Goal: Task Accomplishment & Management: Manage account settings

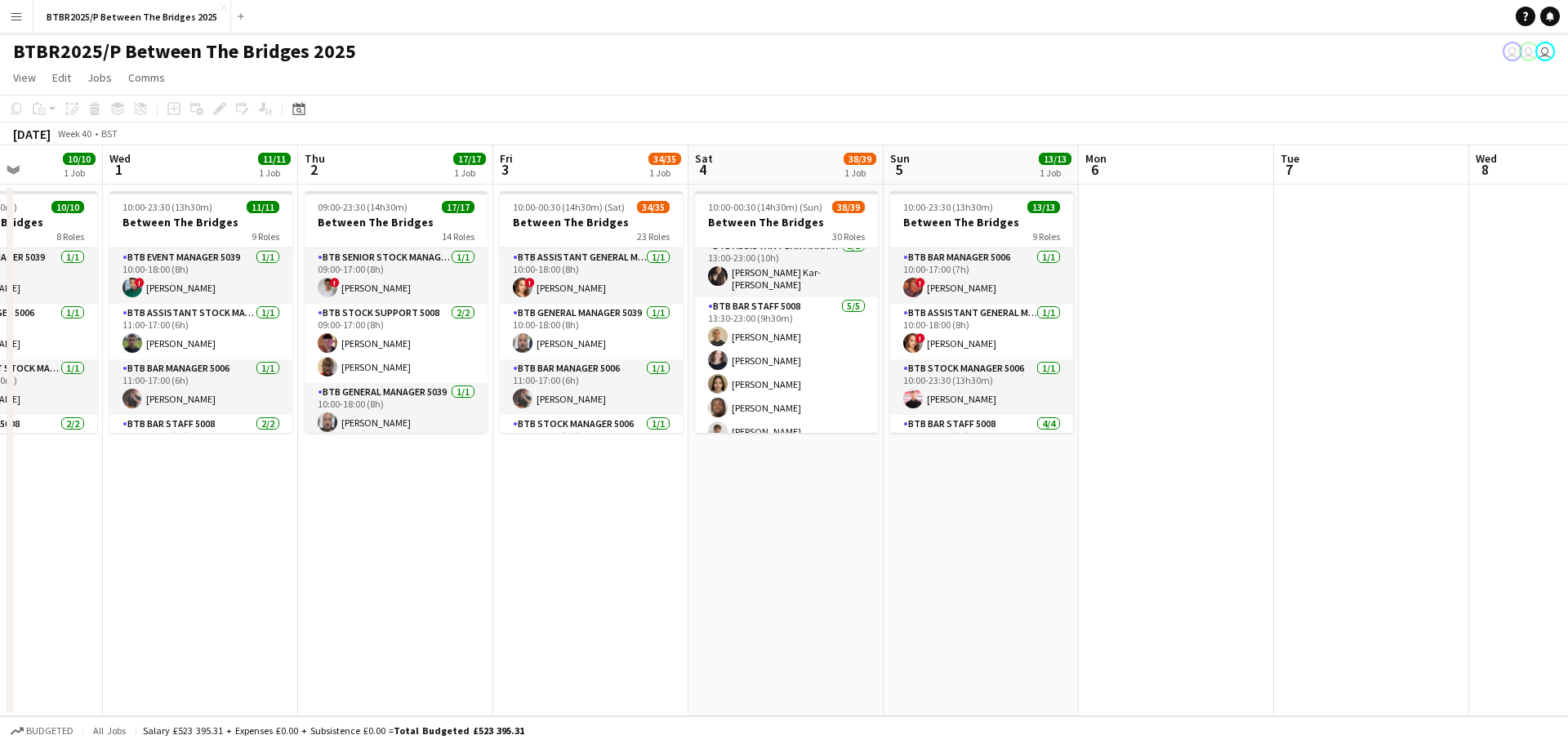
scroll to position [0, 394]
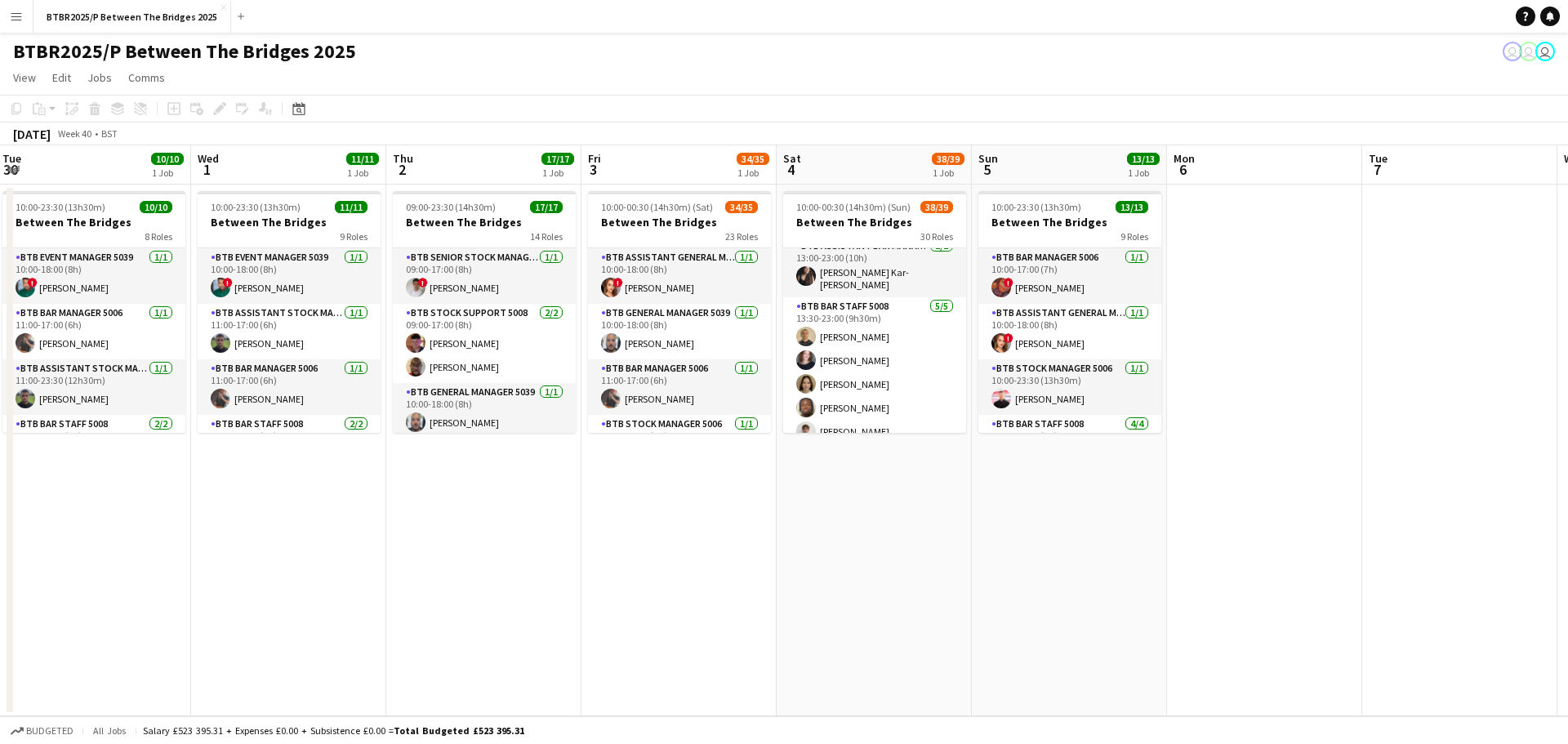
drag, startPoint x: 660, startPoint y: 540, endPoint x: 748, endPoint y: 540, distance: 88.0
click at [748, 540] on app-calendar-viewport "Sun 28 14/14 1 Job Mon 29 7/7 1 Job Tue 30 10/10 1 Job Wed 1 11/11 1 Job Thu 2 …" at bounding box center [784, 431] width 1568 height 571
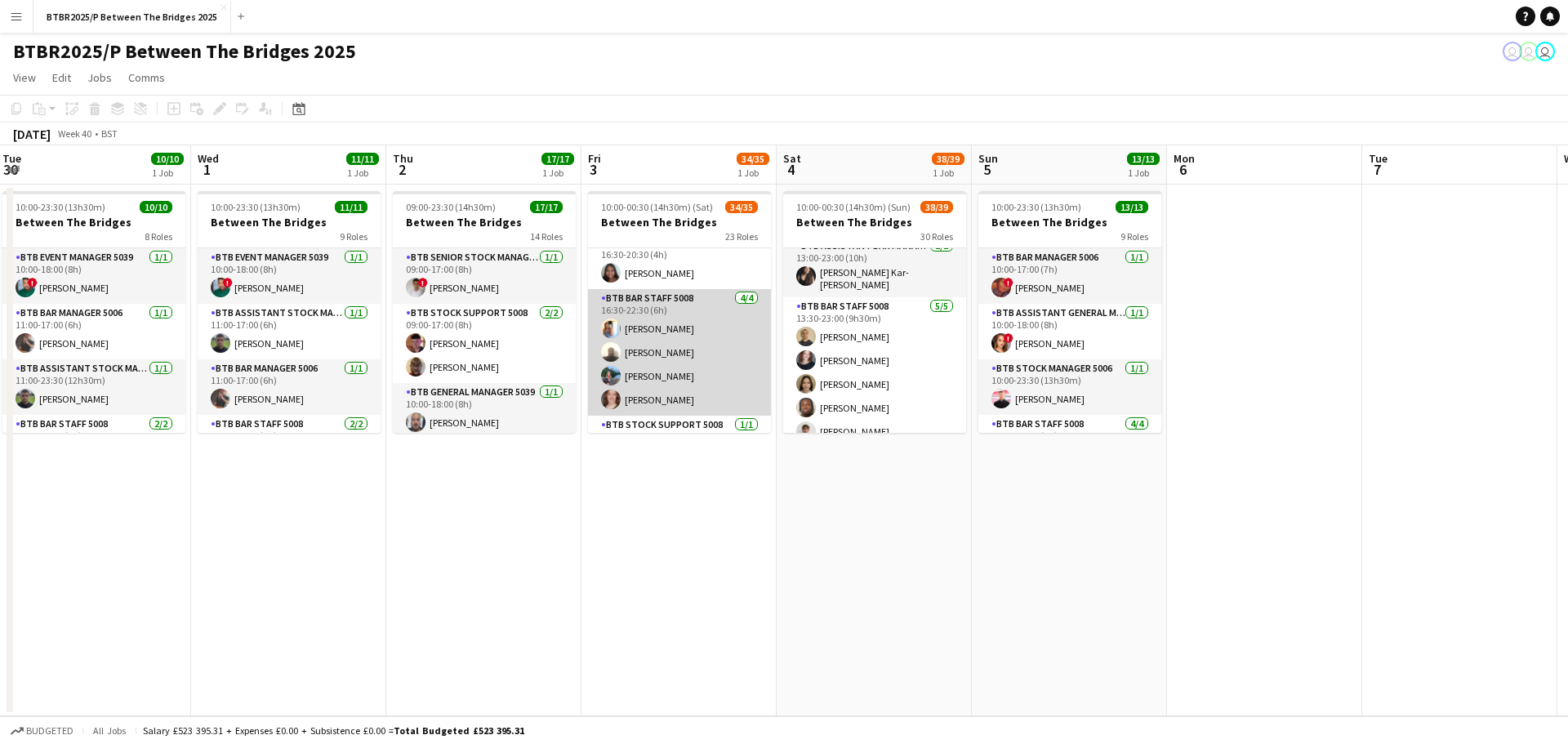
scroll to position [735, 0]
click at [663, 340] on app-card-role "BTB Bar Staff 5008 [DATE] 16:30-22:30 (6h) [PERSON_NAME] [PERSON_NAME] [PERSON_…" at bounding box center [679, 377] width 183 height 127
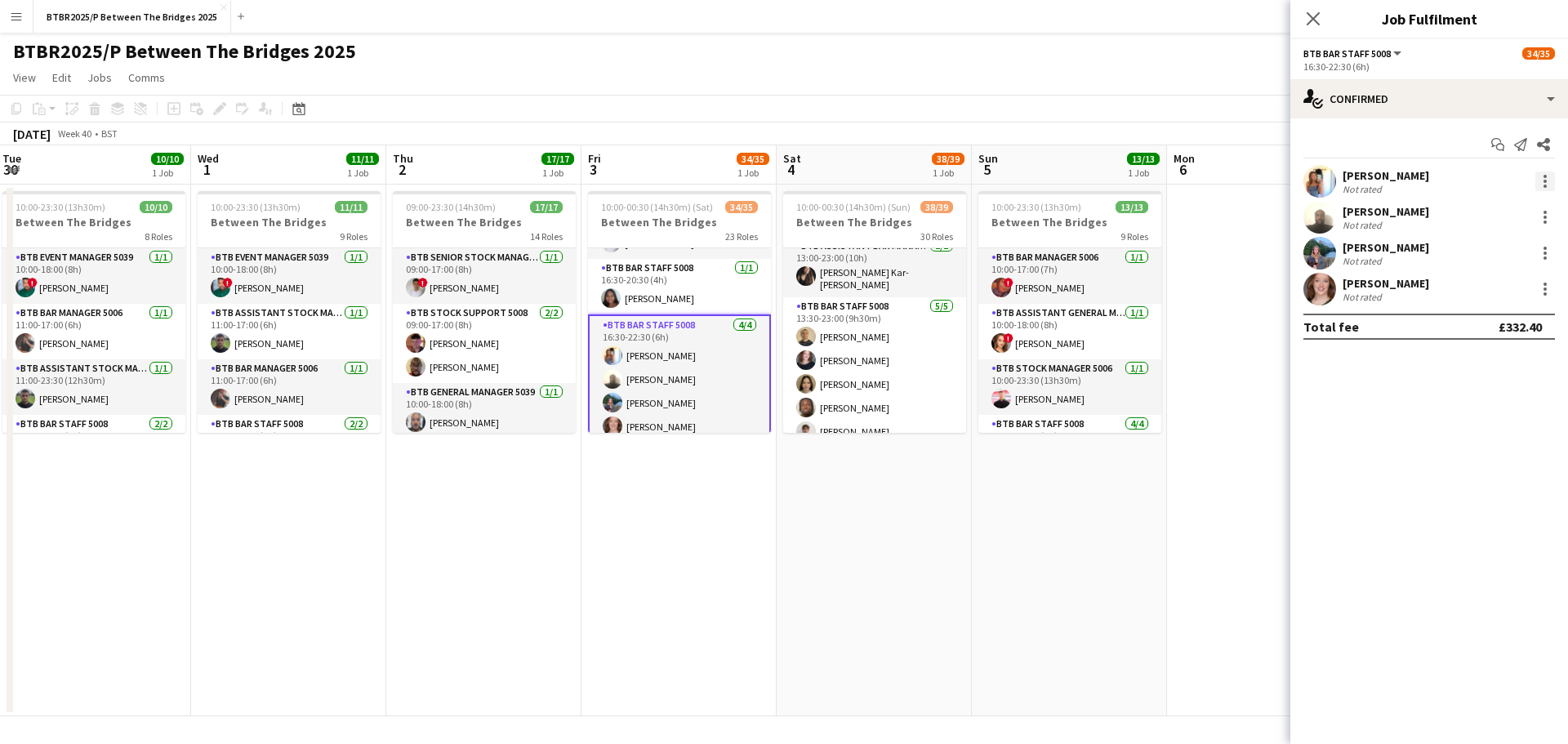
click at [1544, 184] on div at bounding box center [1546, 186] width 3 height 3
drag, startPoint x: 1488, startPoint y: 367, endPoint x: 1369, endPoint y: 365, distance: 119.0
click at [1487, 367] on span "Remove" at bounding box center [1465, 368] width 49 height 14
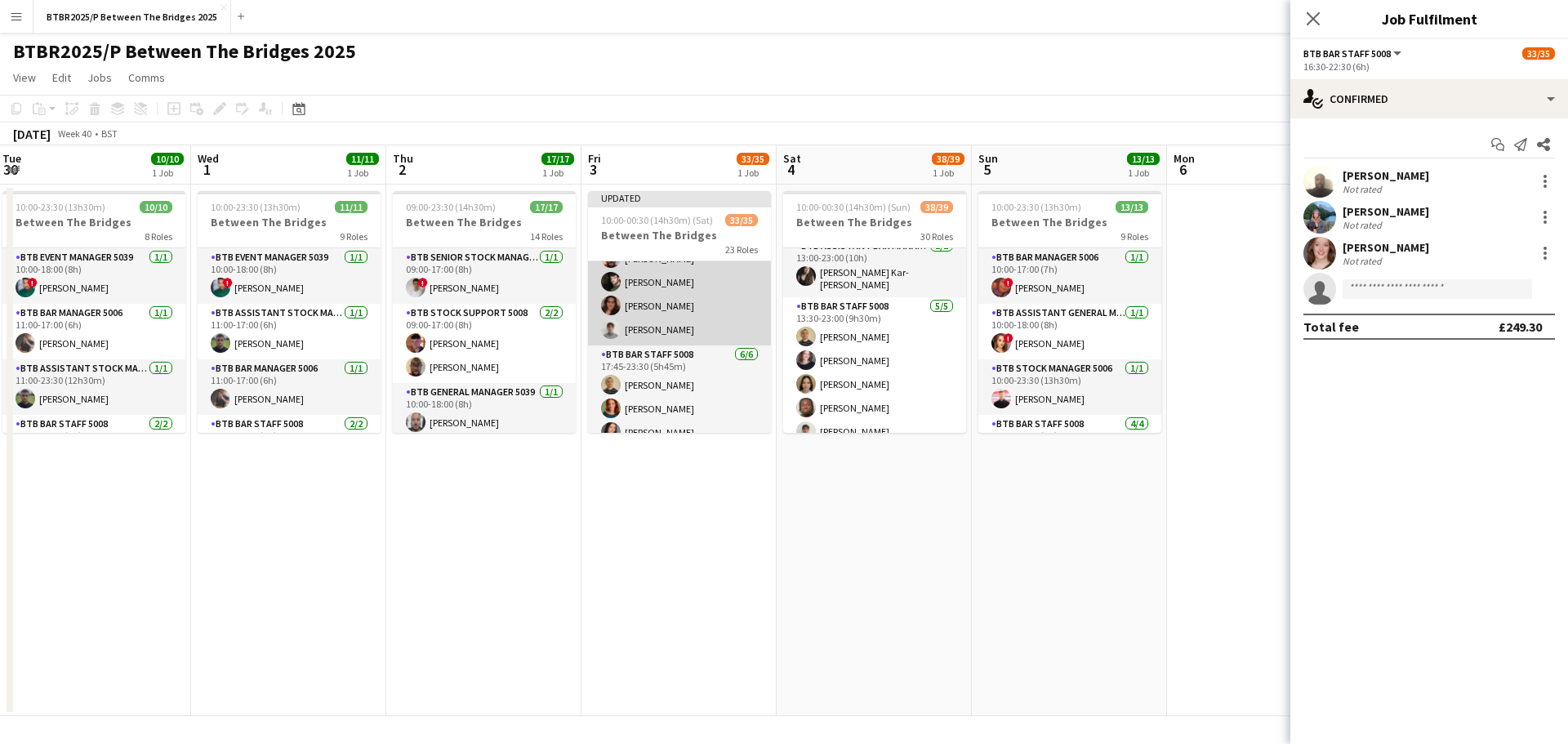
click at [660, 303] on app-card-role "BTB Bar Staff 5008 [DATE] 17:30-00:30 (7h) [PERSON_NAME] [PERSON_NAME] [PERSON_…" at bounding box center [679, 282] width 183 height 127
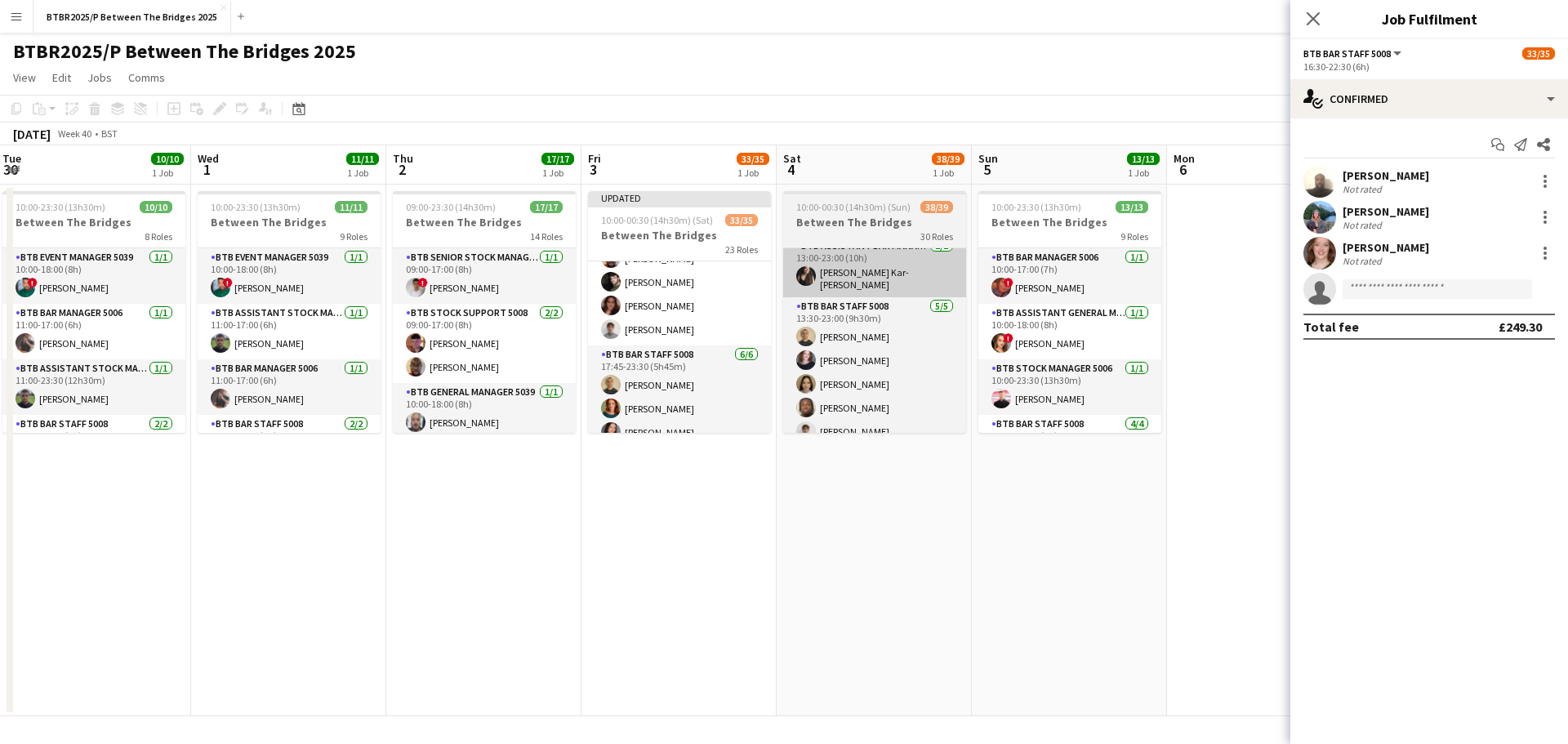
scroll to position [1305, 0]
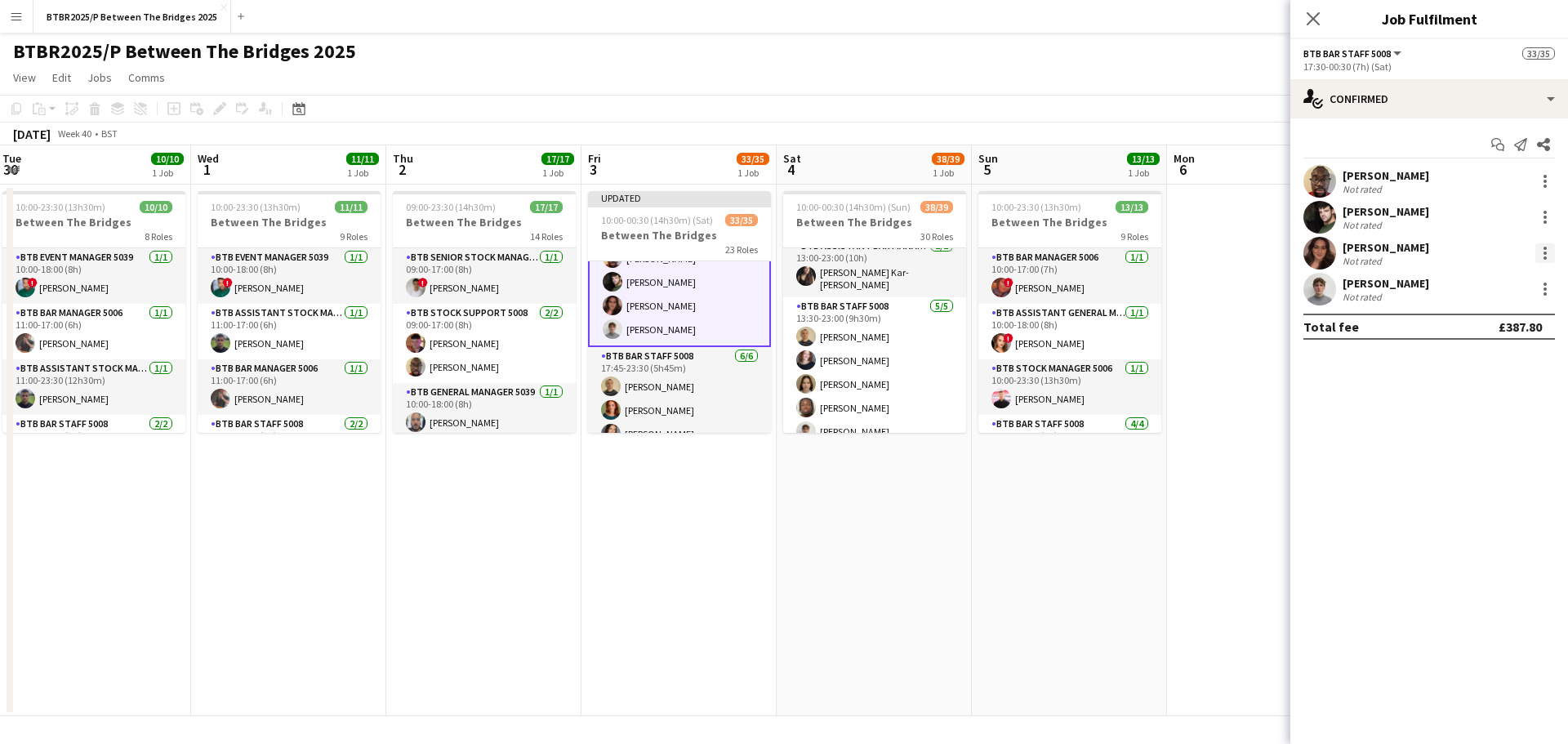
click at [1550, 252] on div at bounding box center [1545, 253] width 20 height 20
click at [1464, 433] on span "Remove" at bounding box center [1465, 440] width 49 height 14
click at [1173, 74] on app-page-menu "View Day view expanded Day view collapsed Month view Date picker Jump to [DATE]…" at bounding box center [784, 79] width 1568 height 31
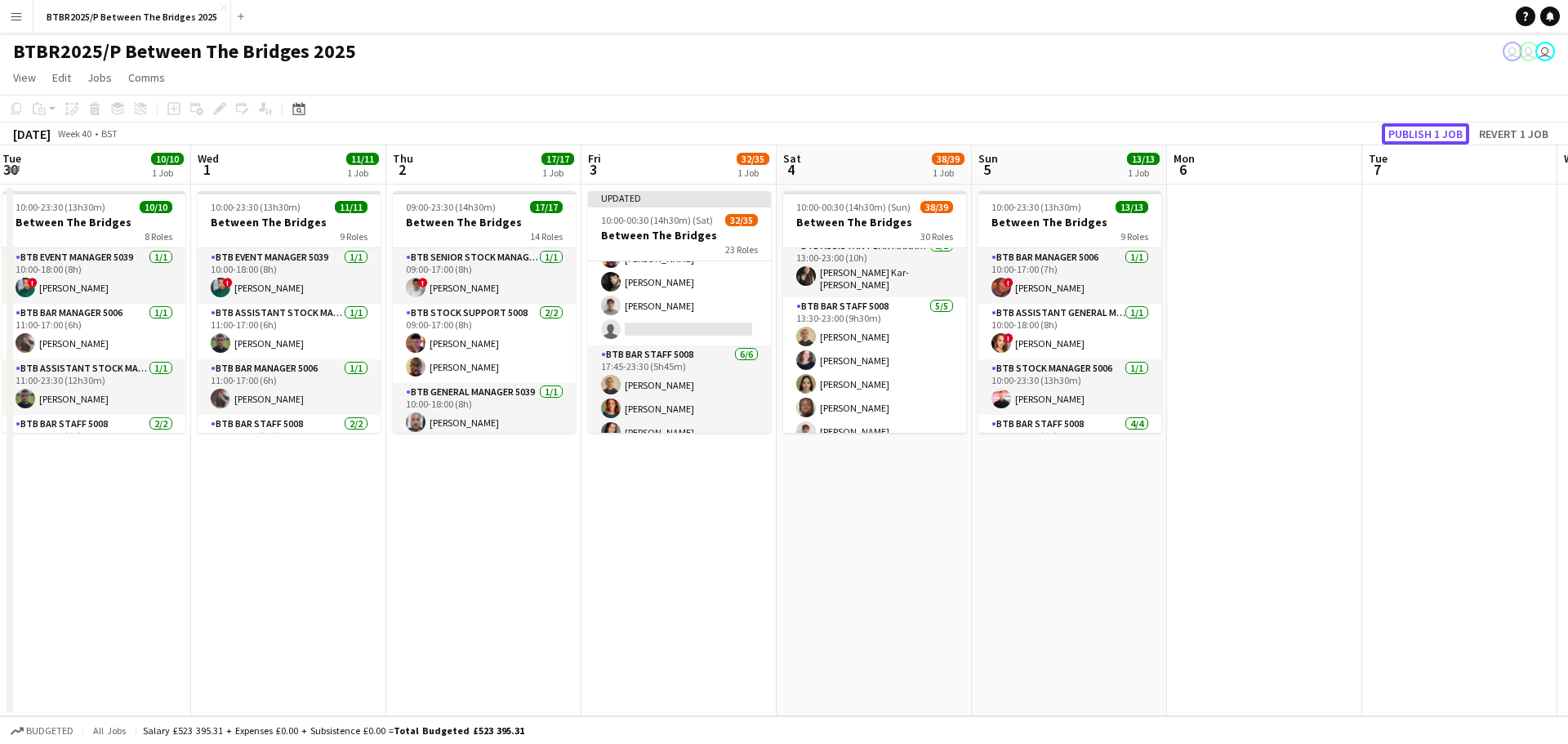
click at [1432, 140] on button "Publish 1 job" at bounding box center [1426, 133] width 88 height 22
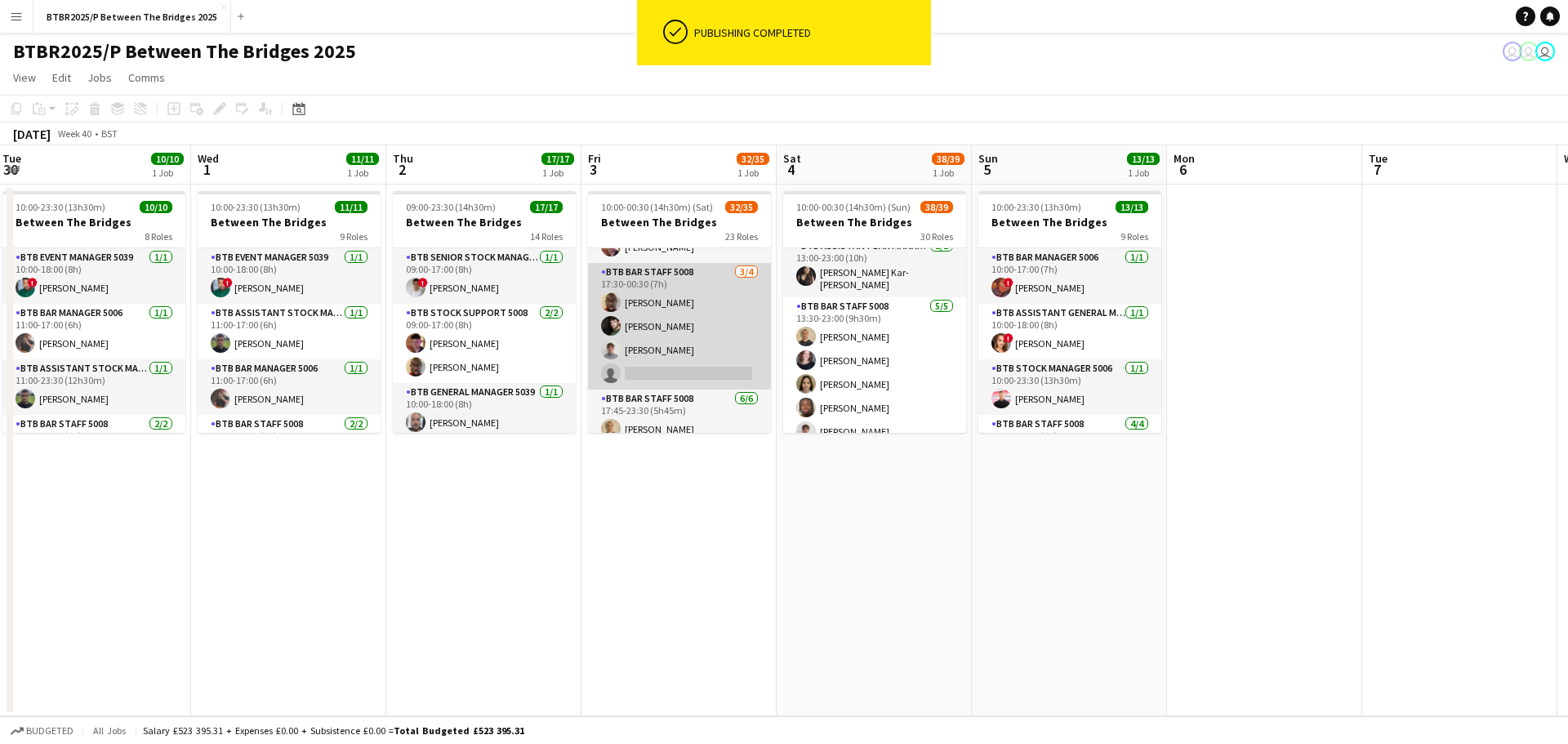
scroll to position [1223, 0]
click at [675, 392] on app-card-role "BTB Bar Staff 5008 [DATE] 17:30-00:30 (7h) [PERSON_NAME] [PERSON_NAME] [PERSON_…" at bounding box center [679, 350] width 183 height 127
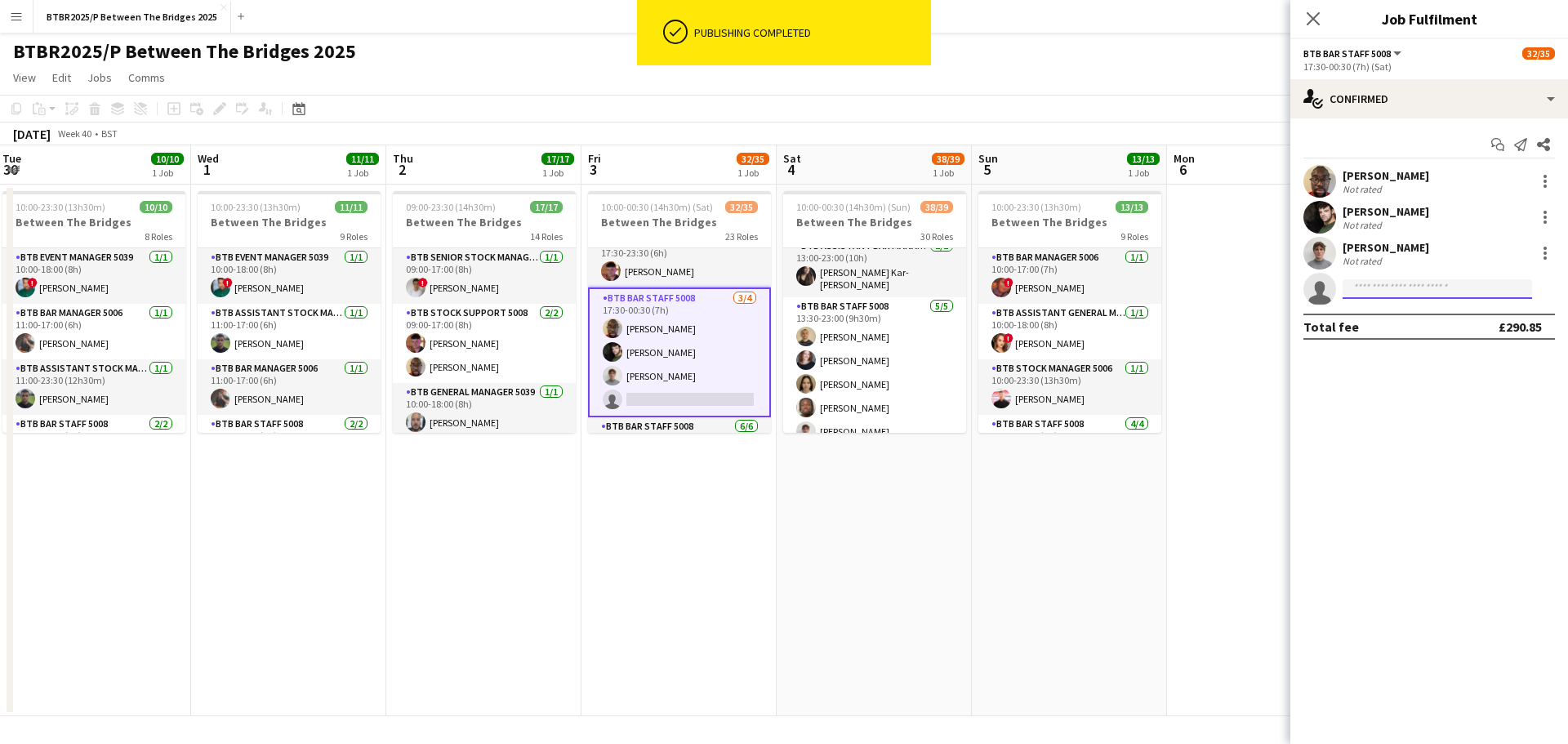
click at [1404, 282] on input at bounding box center [1437, 289] width 189 height 20
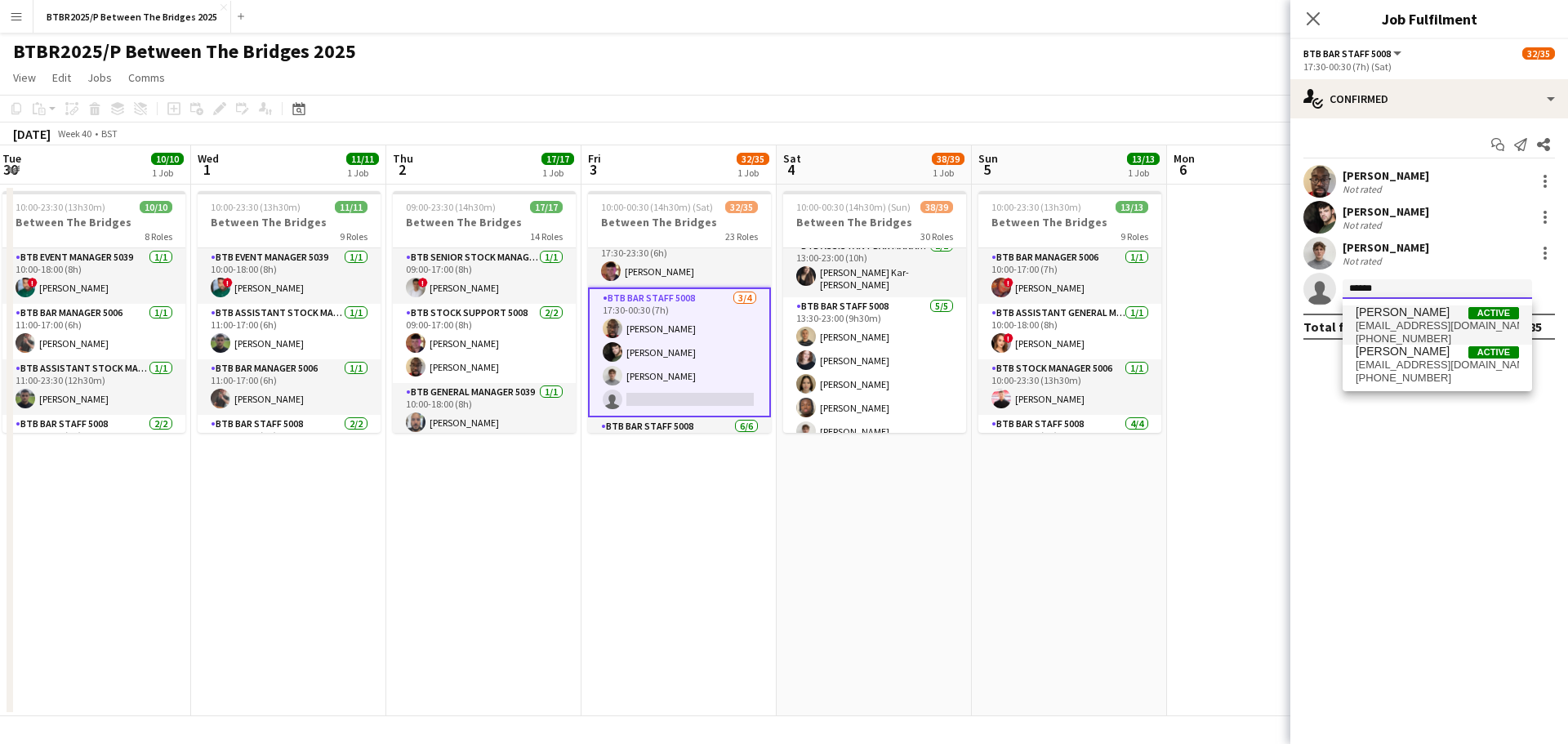
type input "******"
click at [1396, 308] on span "[PERSON_NAME]" at bounding box center [1402, 313] width 94 height 14
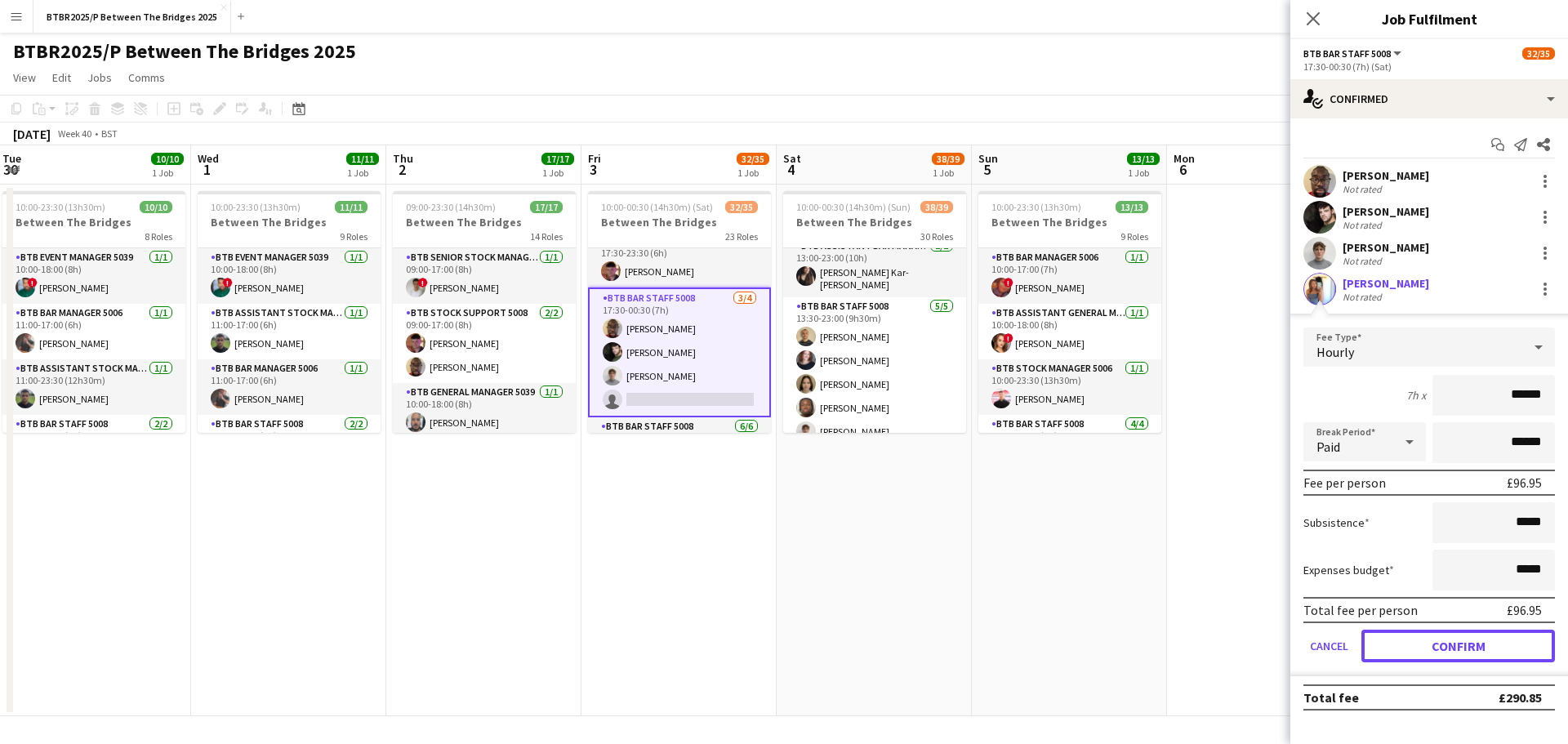
drag, startPoint x: 1409, startPoint y: 646, endPoint x: 1186, endPoint y: 588, distance: 230.4
click at [1407, 644] on button "Confirm" at bounding box center [1458, 647] width 194 height 33
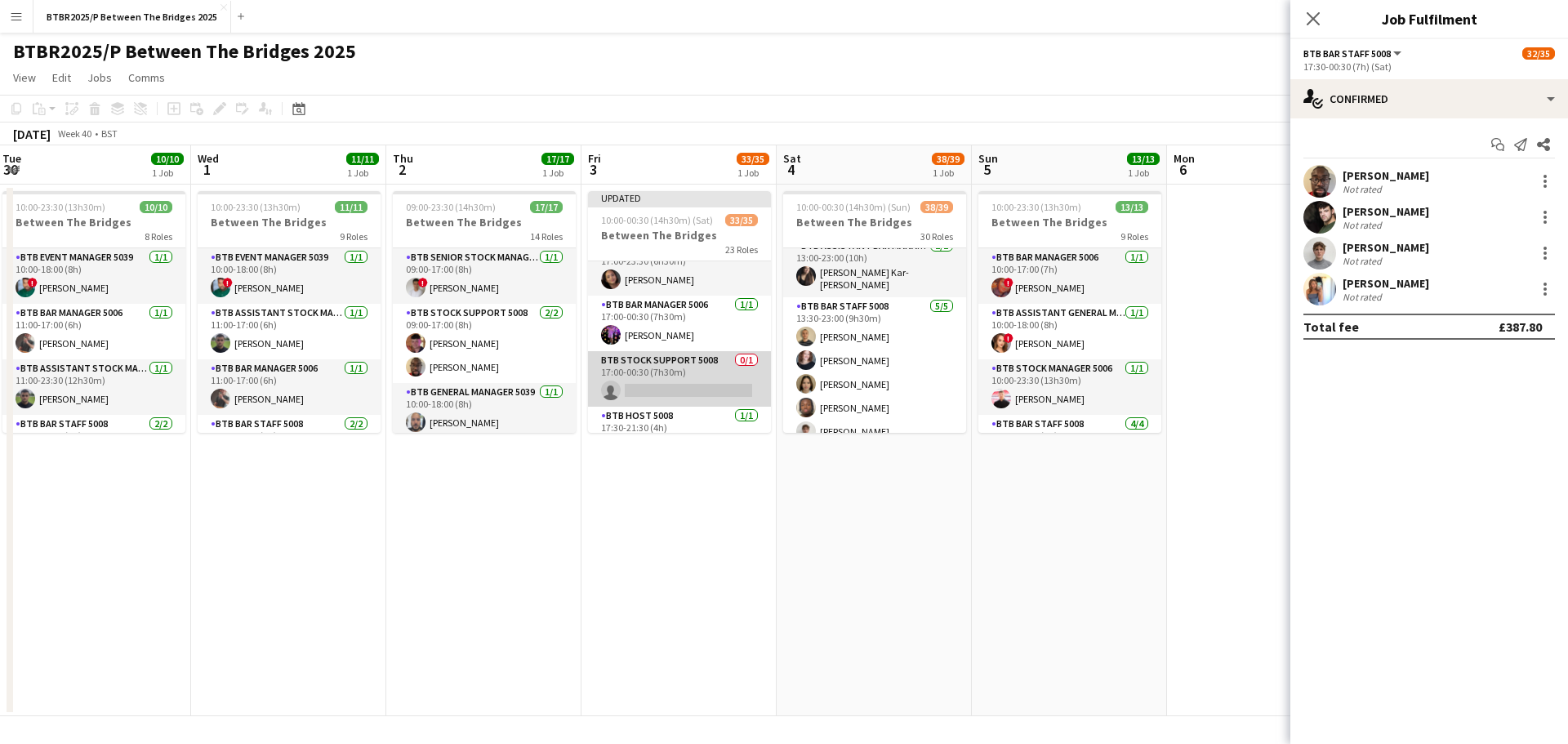
scroll to position [977, 0]
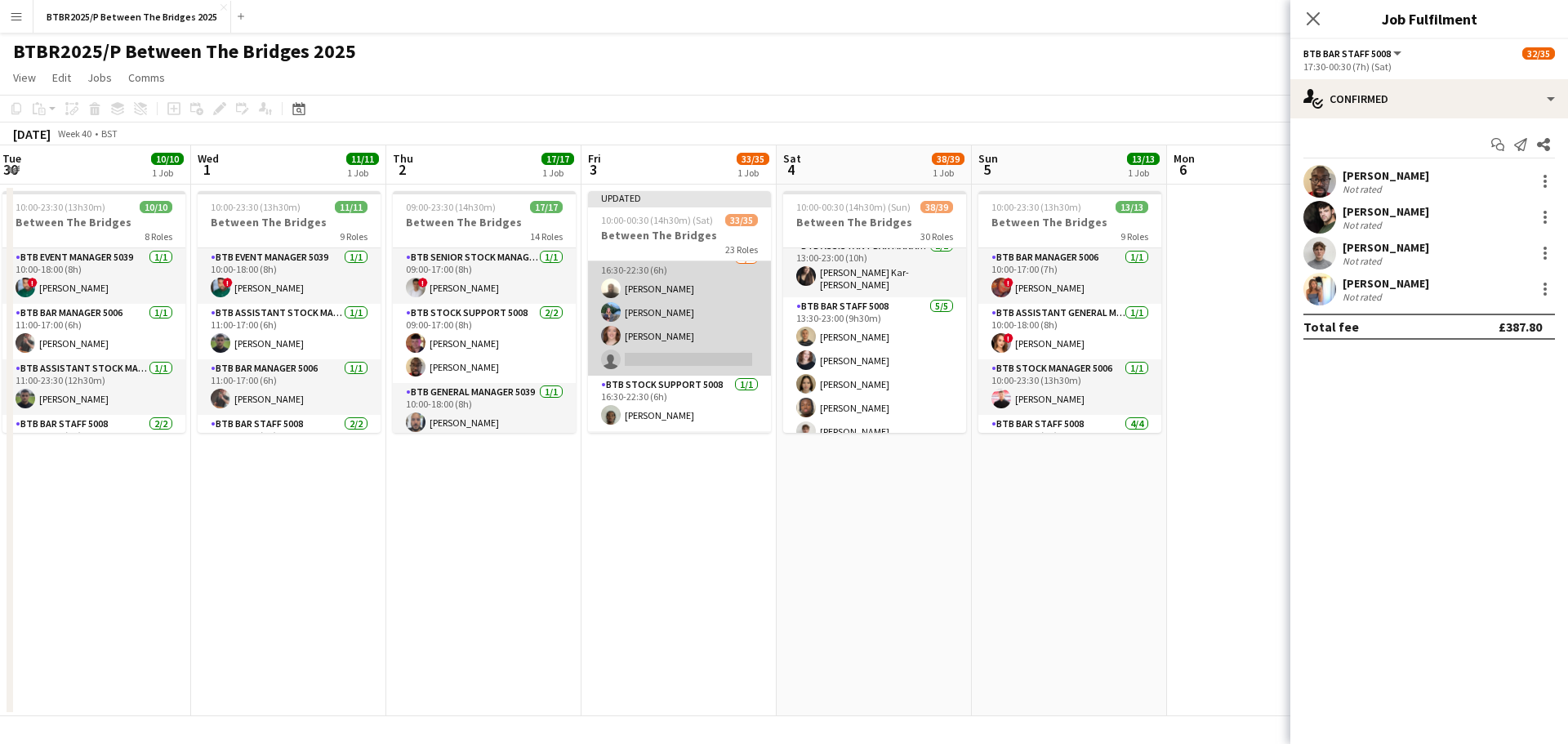
click at [664, 363] on app-card-role "BTB Bar Staff 5008 [DATE] 16:30-22:30 (6h) [PERSON_NAME] [PERSON_NAME] [PERSON_…" at bounding box center [679, 312] width 183 height 127
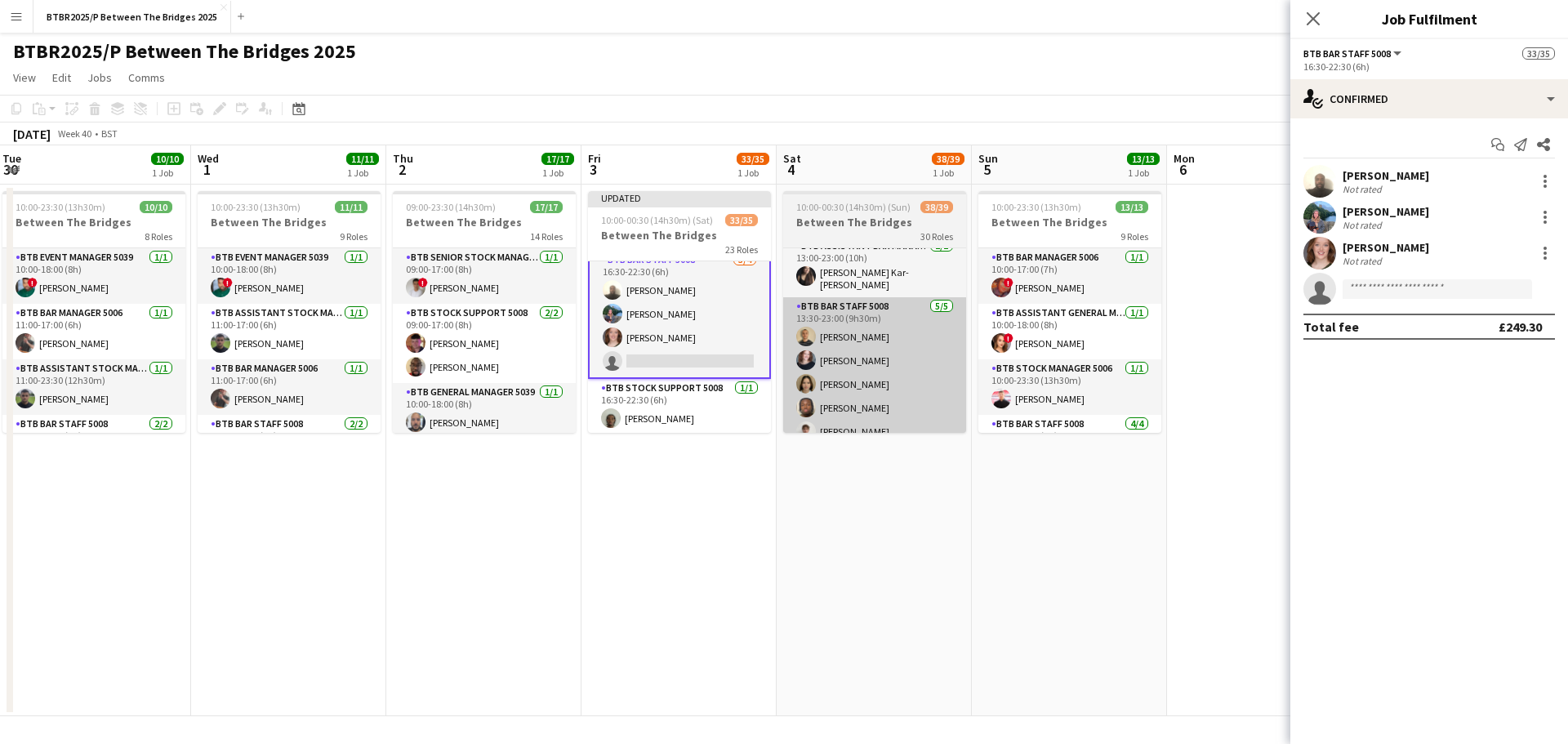
scroll to position [815, 0]
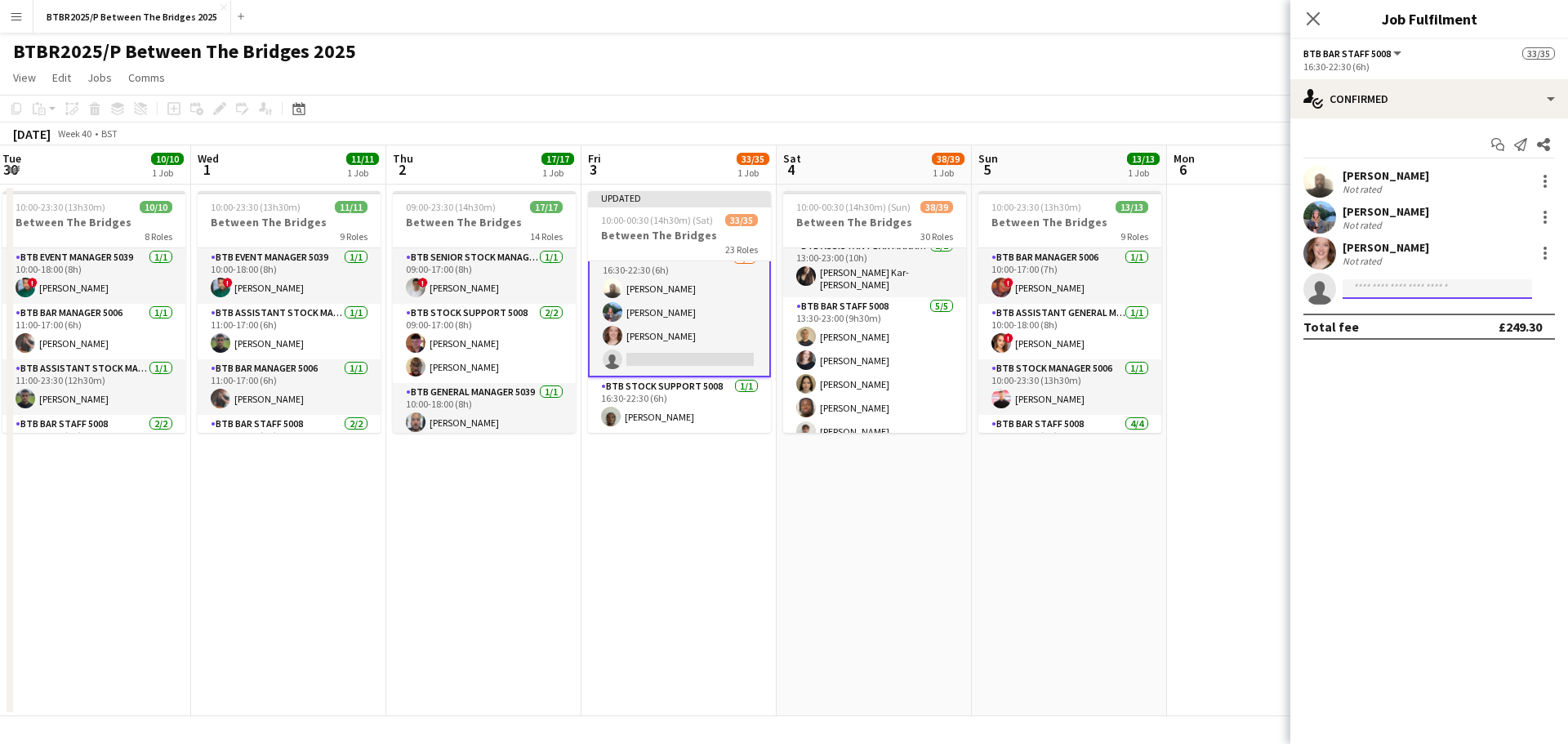
click at [1350, 296] on input at bounding box center [1437, 289] width 189 height 20
type input "***"
click at [1357, 306] on span "[PERSON_NAME]" at bounding box center [1402, 313] width 94 height 14
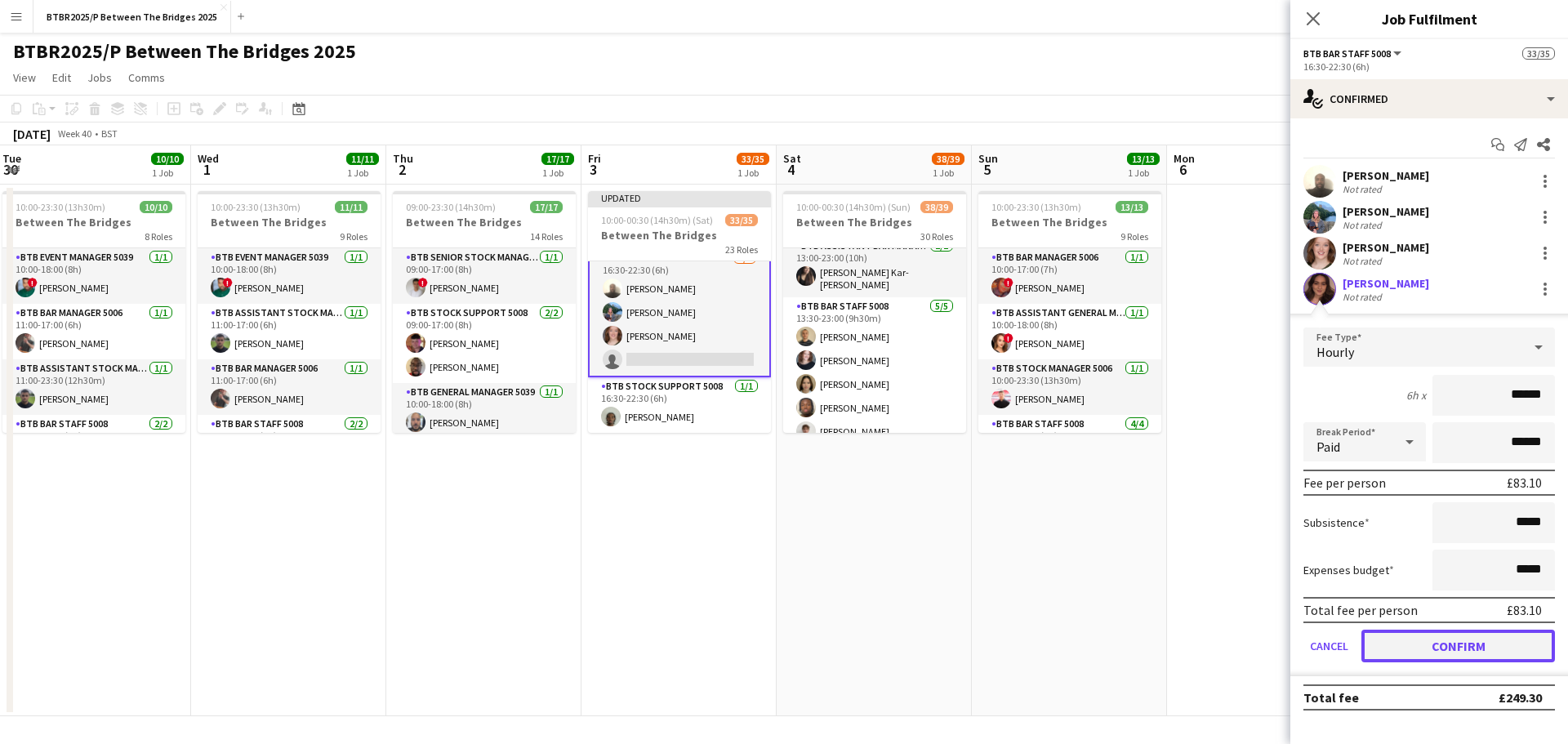
click at [1383, 645] on button "Confirm" at bounding box center [1458, 647] width 194 height 33
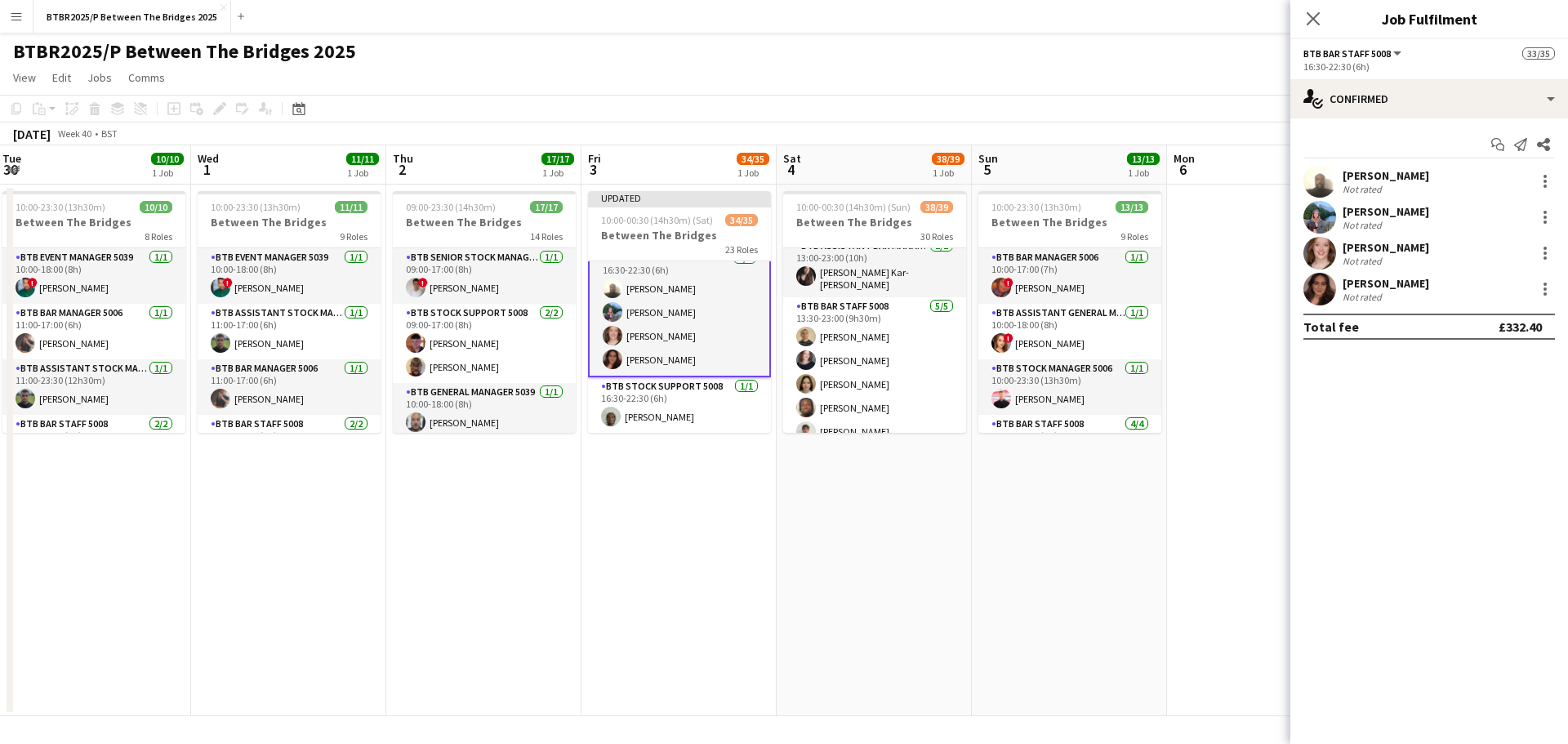
click at [985, 56] on div "BTBR2025/P Between The Bridges 2025 user user user" at bounding box center [784, 48] width 1568 height 31
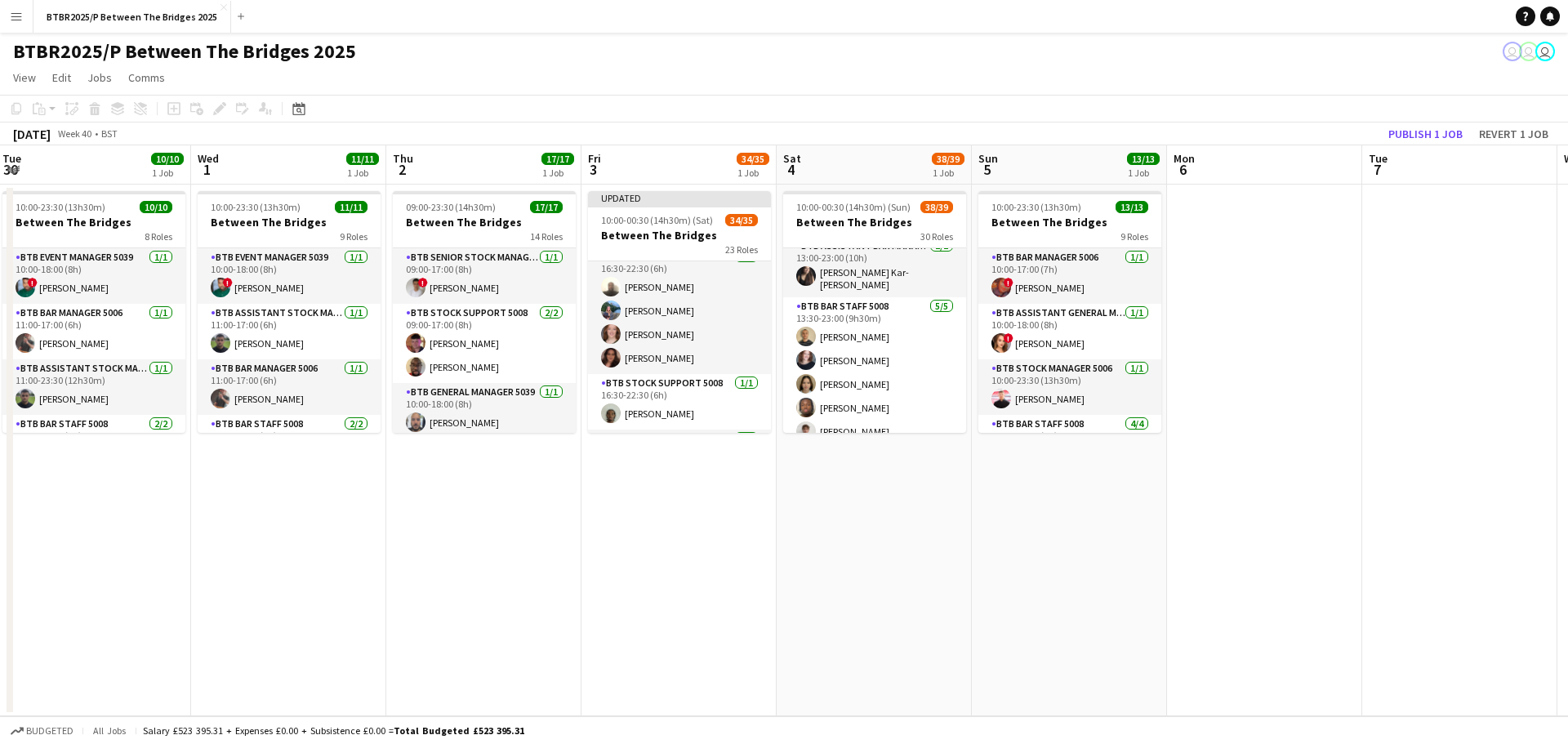
scroll to position [814, 0]
click at [1400, 128] on button "Publish 1 job" at bounding box center [1426, 133] width 88 height 22
